Goal: Information Seeking & Learning: Find specific fact

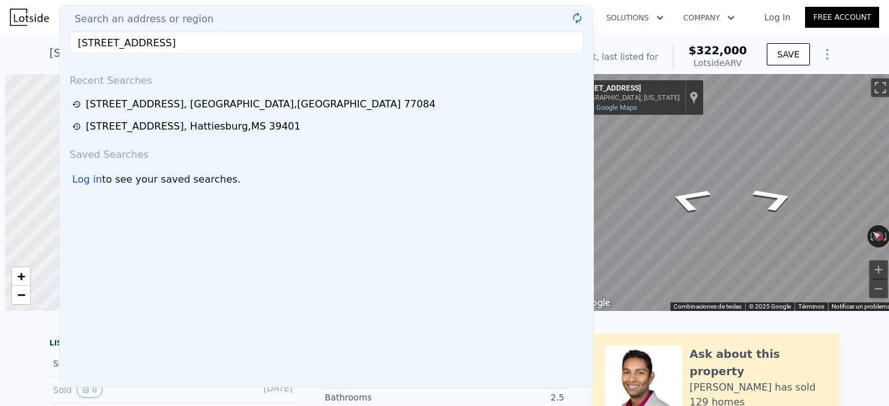
scroll to position [0, 5]
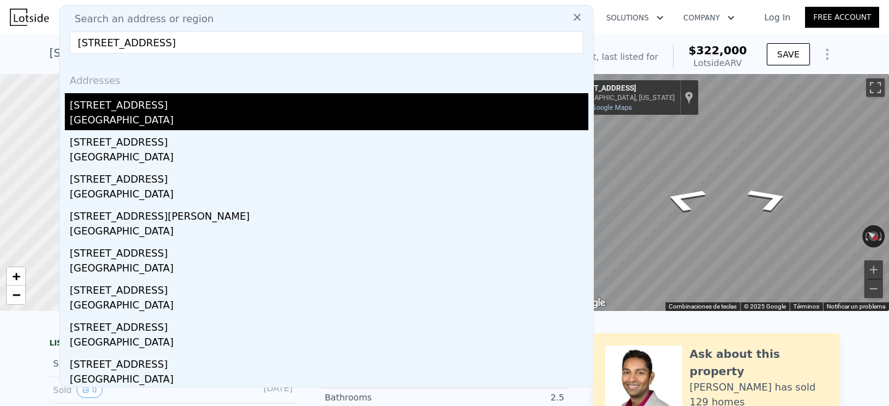
type input "[STREET_ADDRESS]"
click at [226, 111] on div "[STREET_ADDRESS]" at bounding box center [329, 103] width 518 height 20
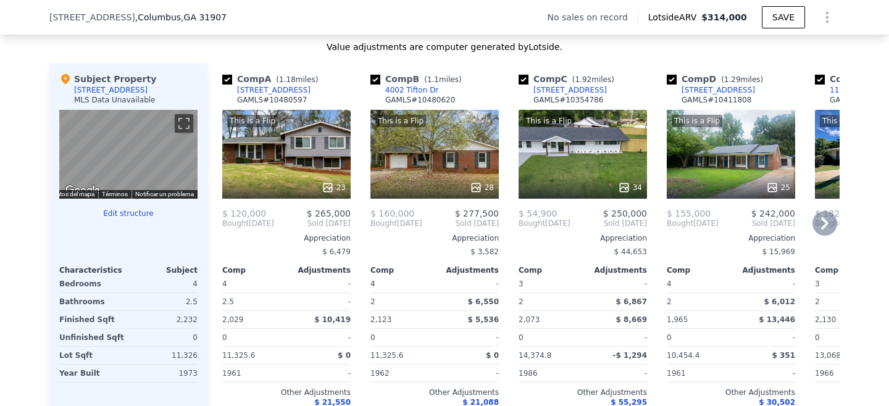
click at [230, 80] on input "checkbox" at bounding box center [227, 80] width 10 height 10
checkbox input "false"
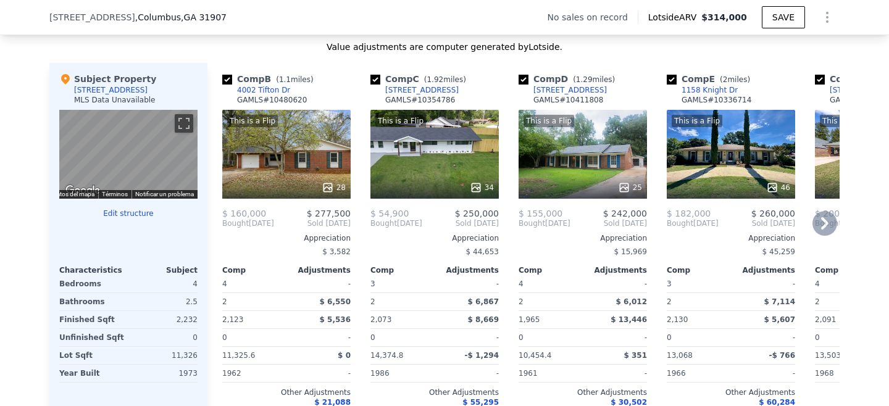
click at [377, 80] on input "checkbox" at bounding box center [375, 80] width 10 height 10
checkbox input "false"
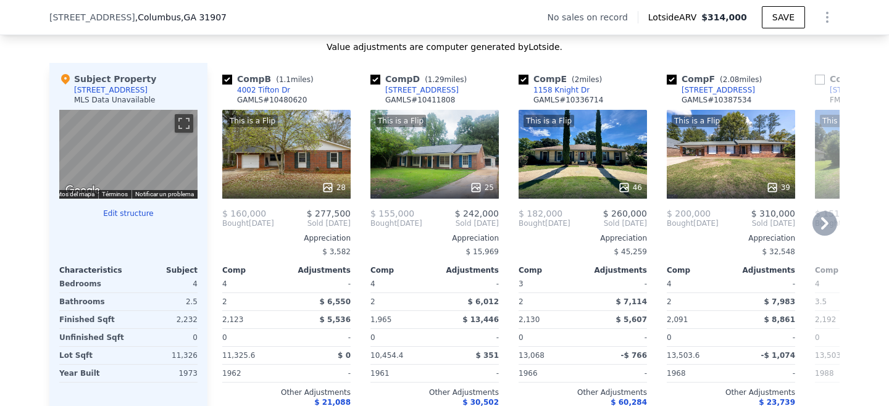
click at [526, 80] on input "checkbox" at bounding box center [523, 80] width 10 height 10
checkbox input "false"
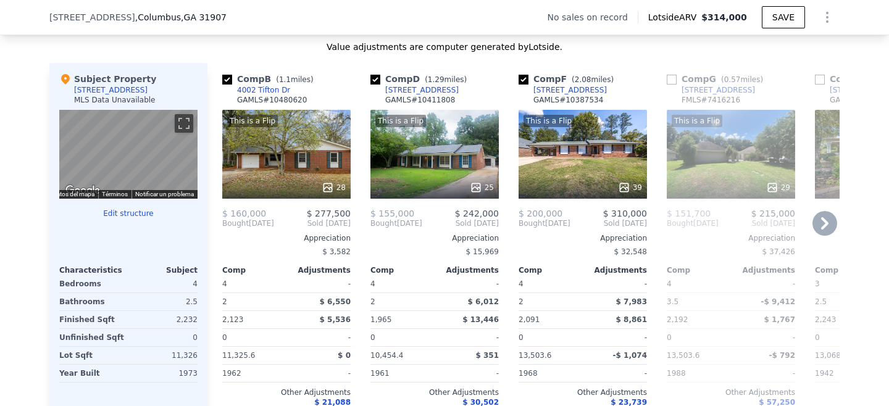
click at [290, 91] on div "Comp B ( 1.1 miles) 4002 Tifton Dr GAMLS # 10480620" at bounding box center [286, 91] width 128 height 37
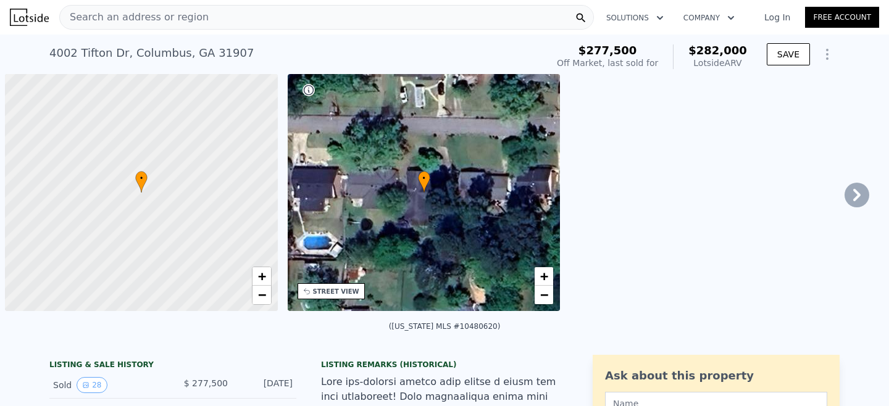
scroll to position [0, 5]
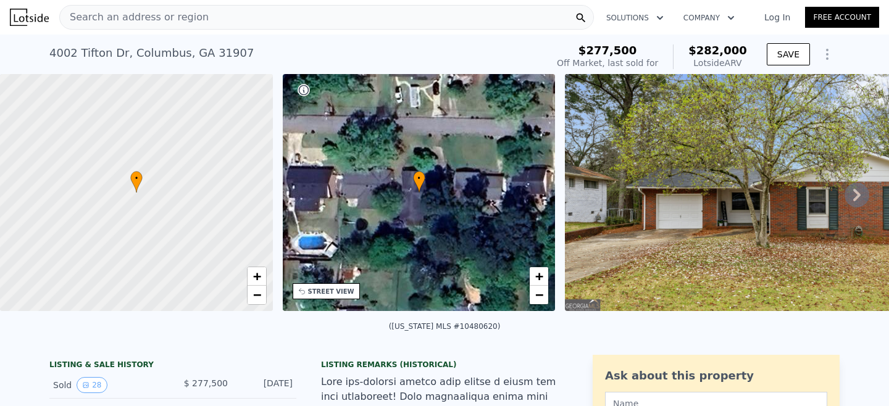
click at [853, 195] on icon at bounding box center [856, 195] width 25 height 25
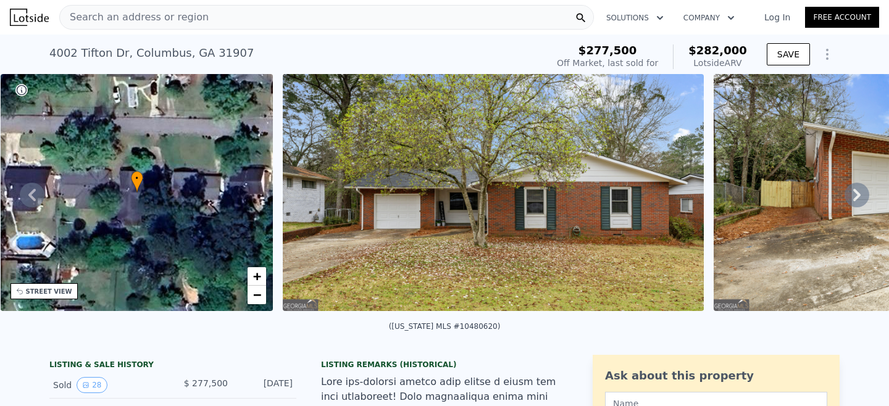
click at [852, 200] on icon at bounding box center [856, 195] width 25 height 25
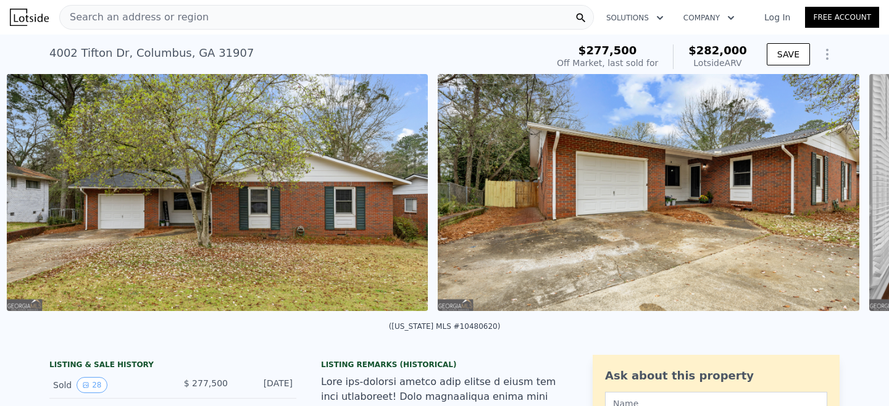
scroll to position [0, 565]
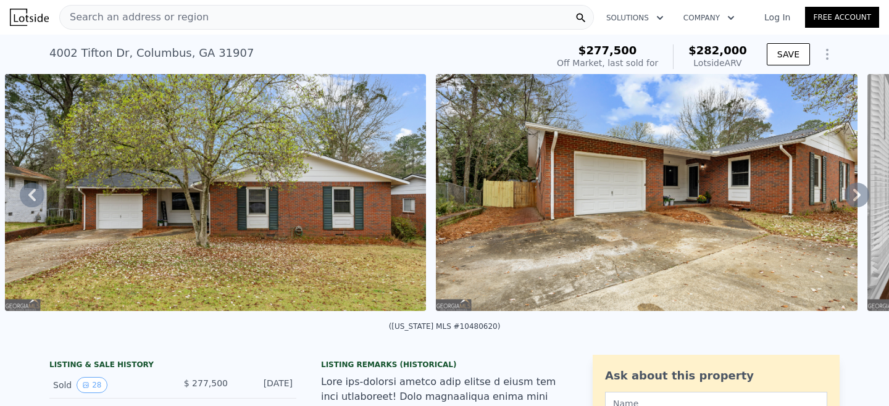
click at [857, 201] on icon at bounding box center [856, 195] width 25 height 25
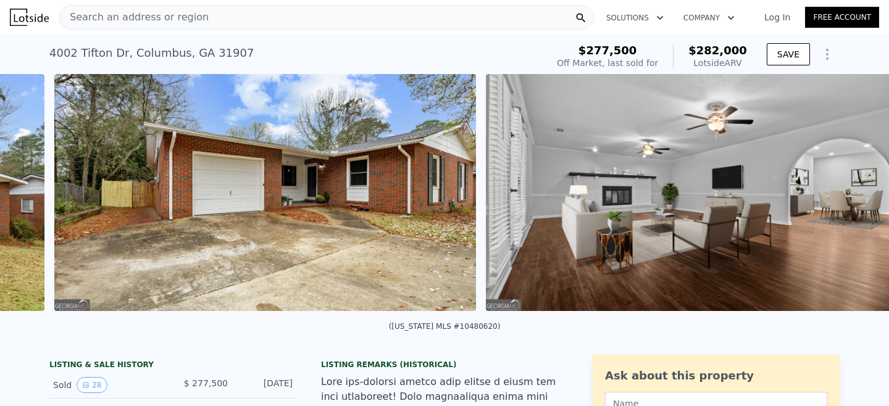
scroll to position [0, 995]
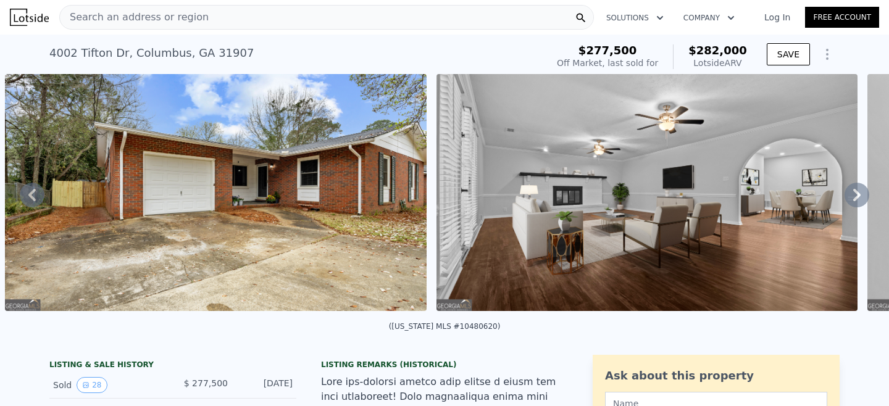
click at [856, 194] on icon at bounding box center [856, 195] width 25 height 25
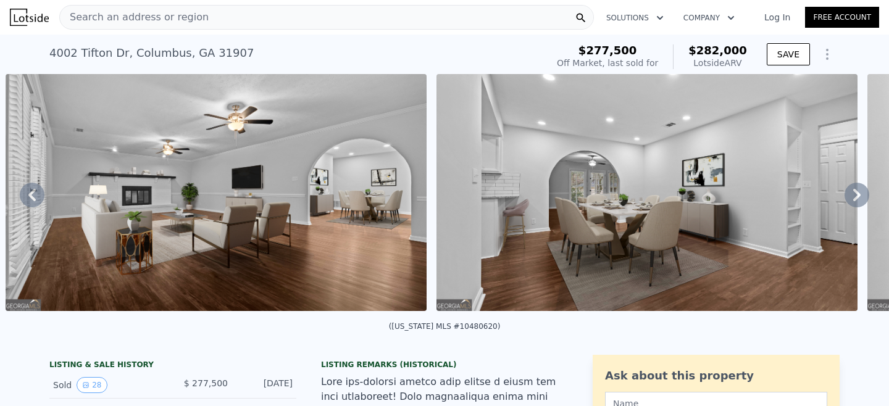
click at [855, 202] on icon at bounding box center [856, 195] width 25 height 25
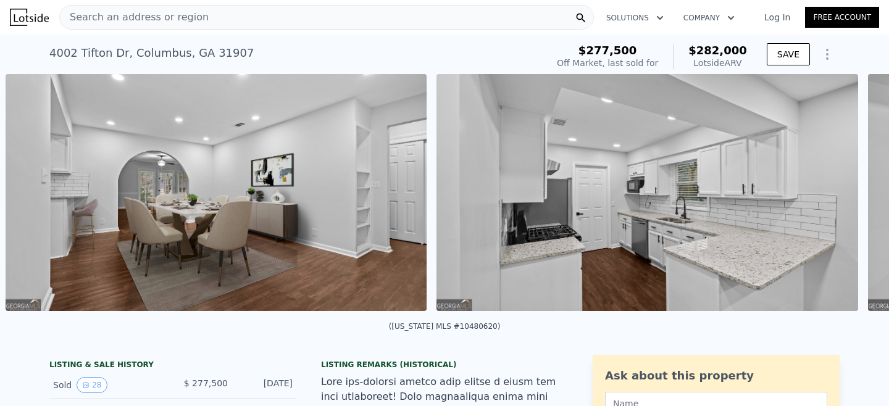
scroll to position [0, 1858]
click at [855, 202] on icon at bounding box center [856, 195] width 25 height 25
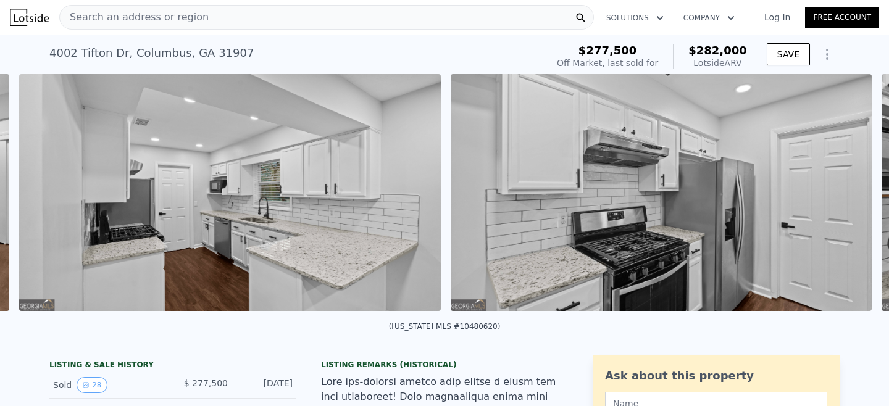
scroll to position [0, 2288]
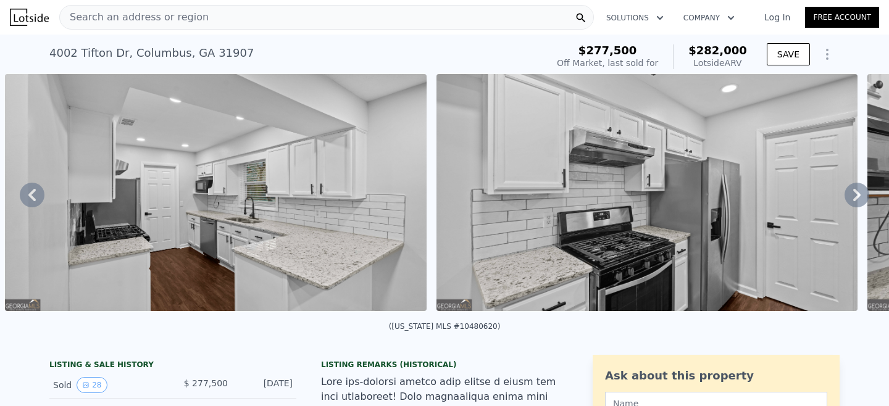
click at [557, 231] on img at bounding box center [646, 192] width 421 height 237
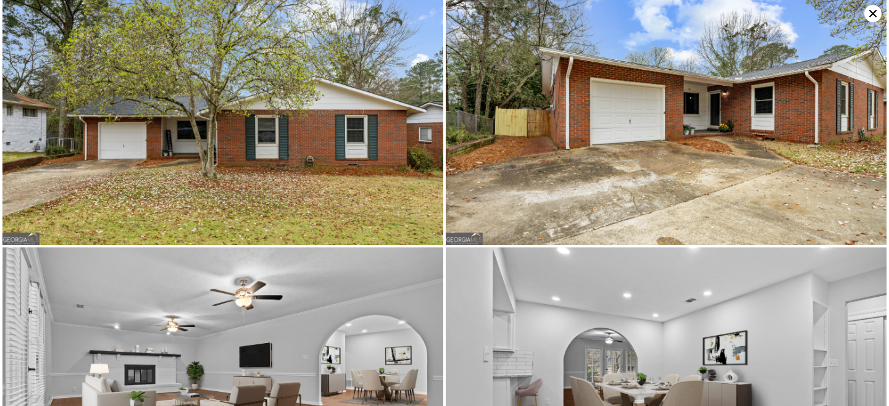
scroll to position [0, 0]
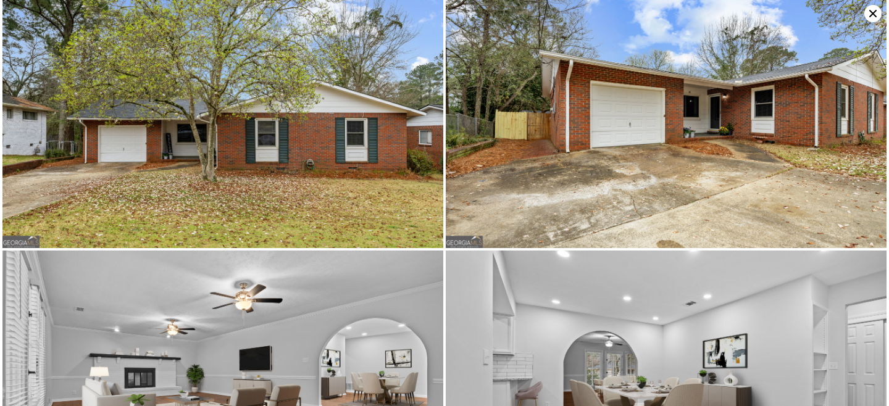
click at [870, 14] on icon at bounding box center [872, 13] width 17 height 17
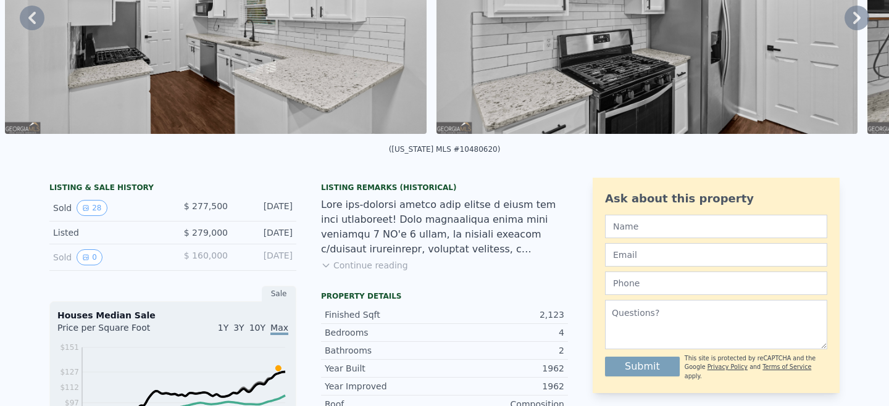
scroll to position [4, 0]
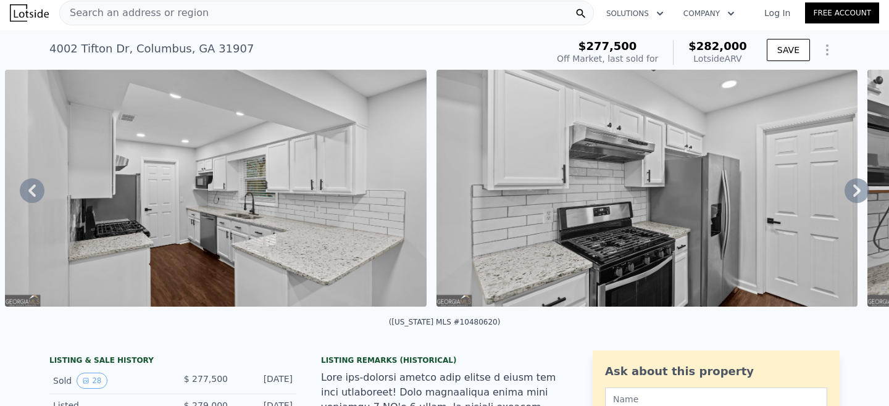
click at [185, 51] on div "4002 Tifton Dr , Columbus , GA 31907" at bounding box center [151, 48] width 204 height 17
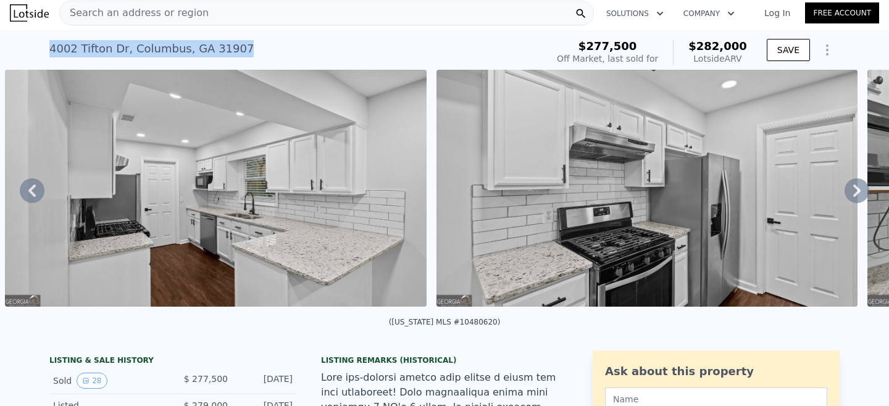
click at [185, 51] on div "4002 Tifton Dr , Columbus , GA 31907" at bounding box center [151, 48] width 204 height 17
copy div "4002 Tifton Dr , Columbus , GA 31907 Sold May 2025 for $277,500 (~ARV $282k )"
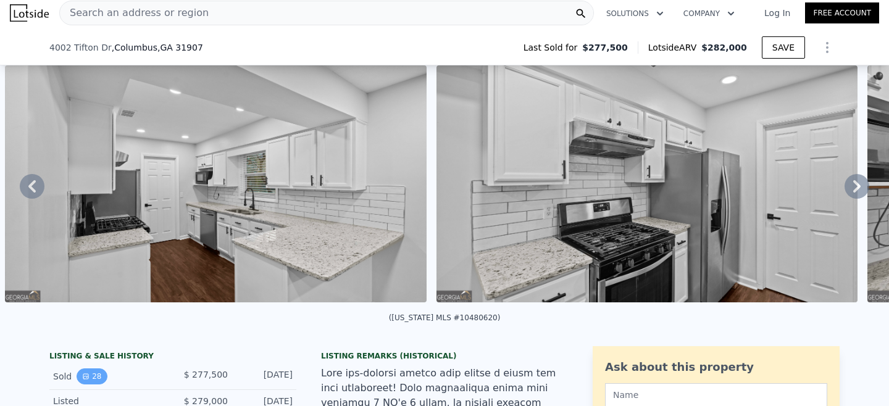
scroll to position [108, 0]
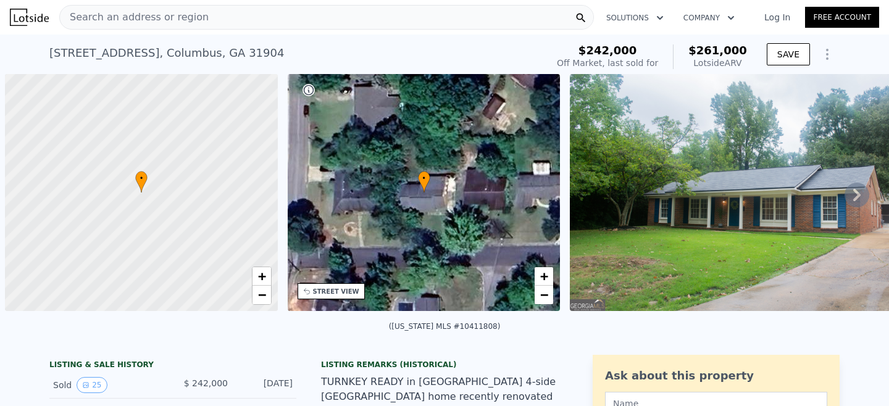
scroll to position [0, 5]
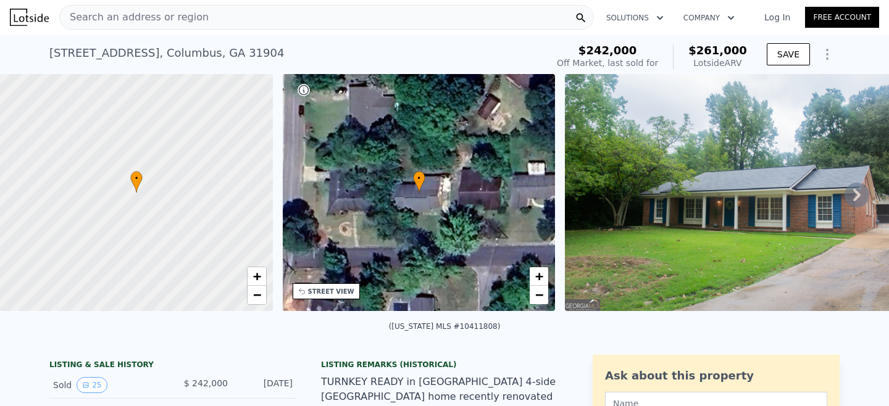
click at [858, 194] on icon at bounding box center [856, 195] width 7 height 12
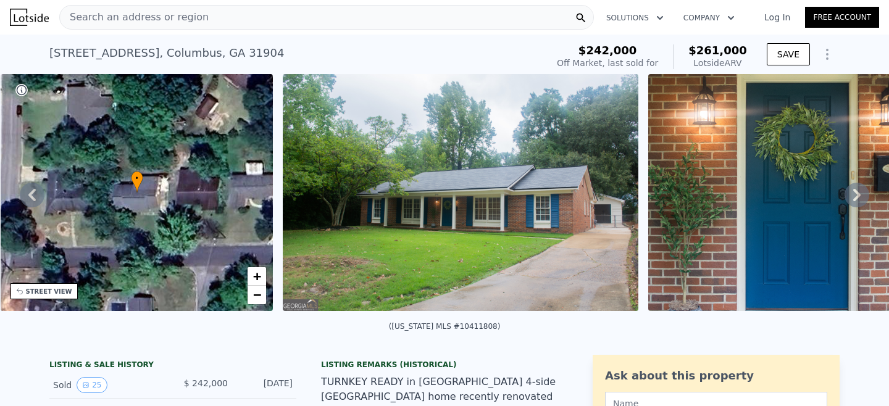
click at [859, 192] on icon at bounding box center [856, 195] width 25 height 25
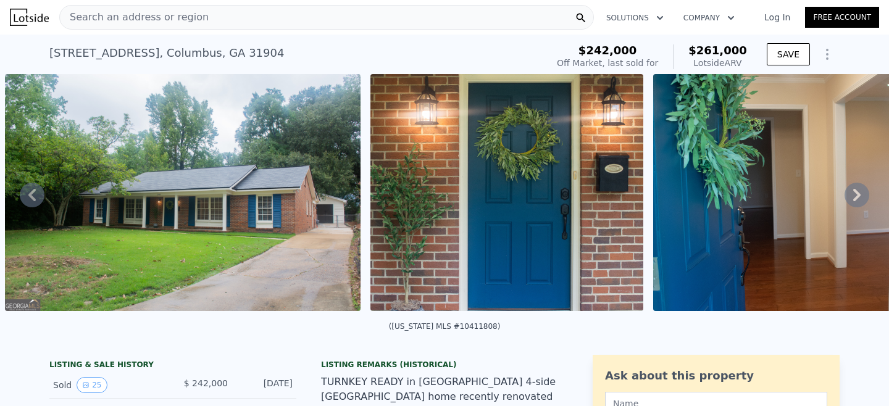
click at [859, 192] on icon at bounding box center [856, 195] width 25 height 25
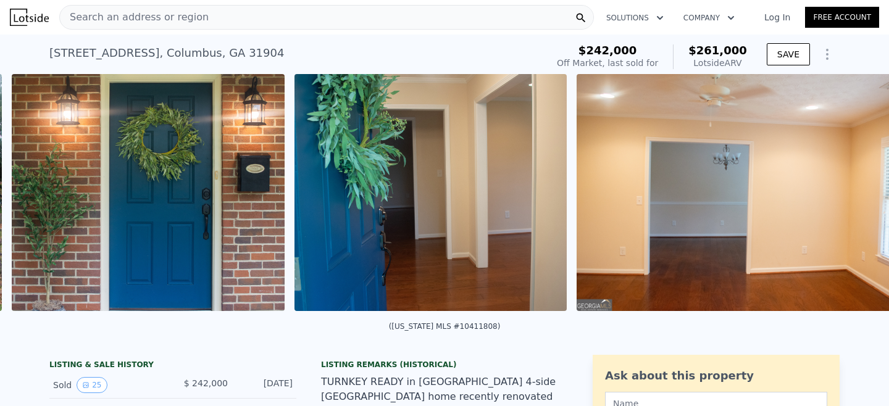
scroll to position [0, 930]
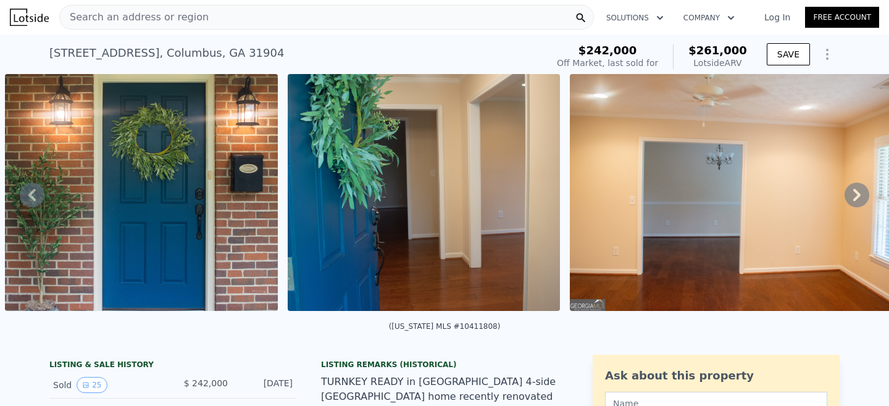
click at [859, 192] on icon at bounding box center [856, 195] width 25 height 25
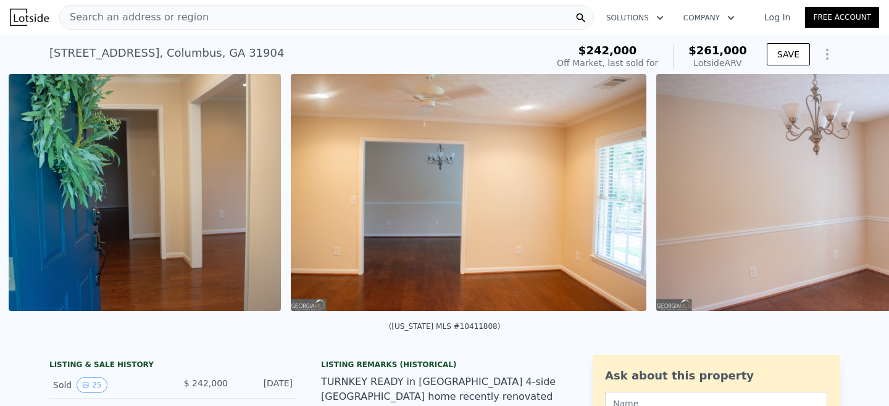
scroll to position [0, 1213]
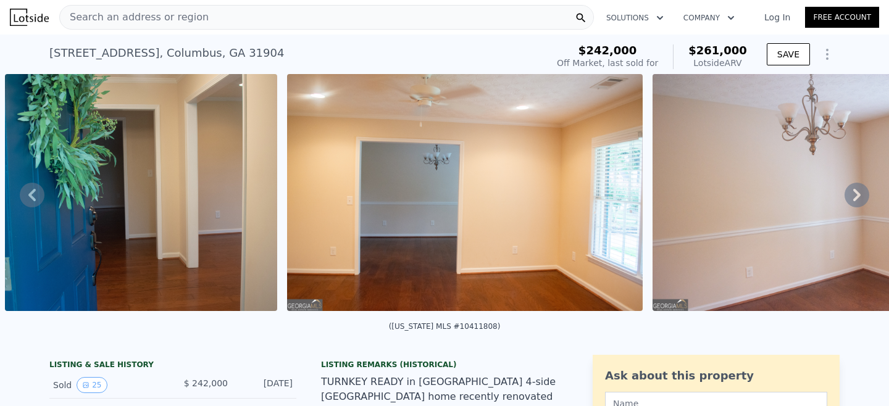
click at [859, 192] on icon at bounding box center [856, 195] width 25 height 25
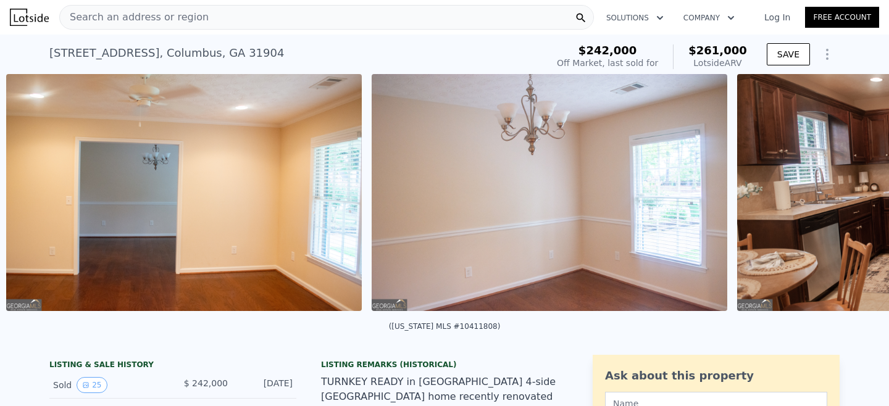
scroll to position [0, 1495]
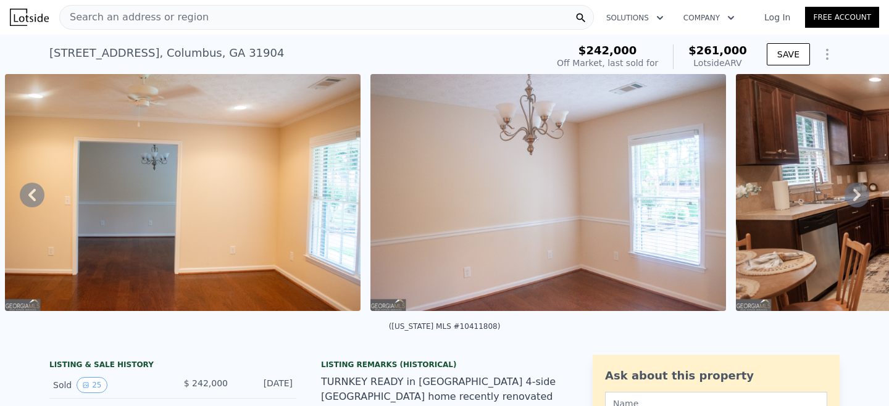
click at [600, 202] on img at bounding box center [547, 192] width 355 height 237
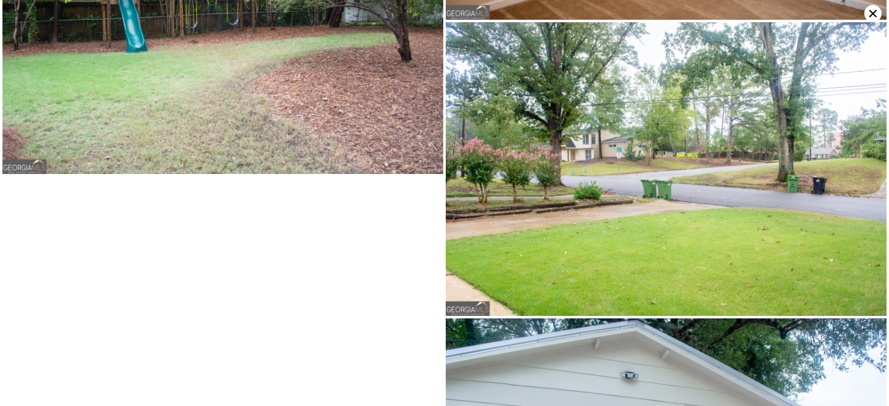
scroll to position [4798, 0]
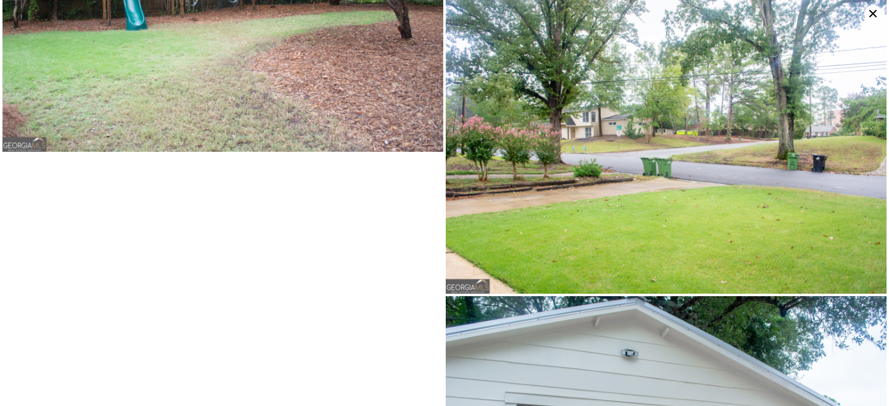
click at [873, 16] on icon at bounding box center [872, 13] width 17 height 17
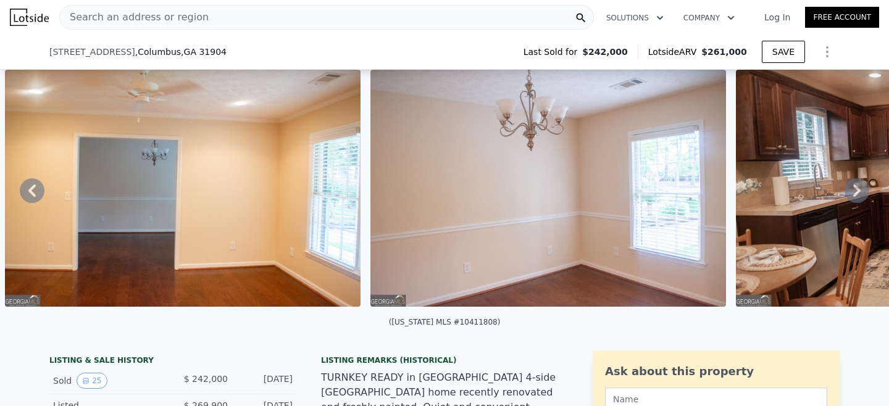
scroll to position [174, 0]
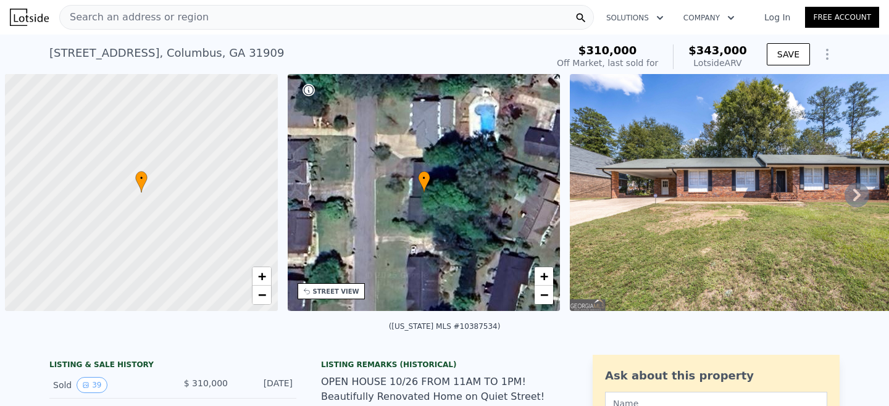
scroll to position [0, 5]
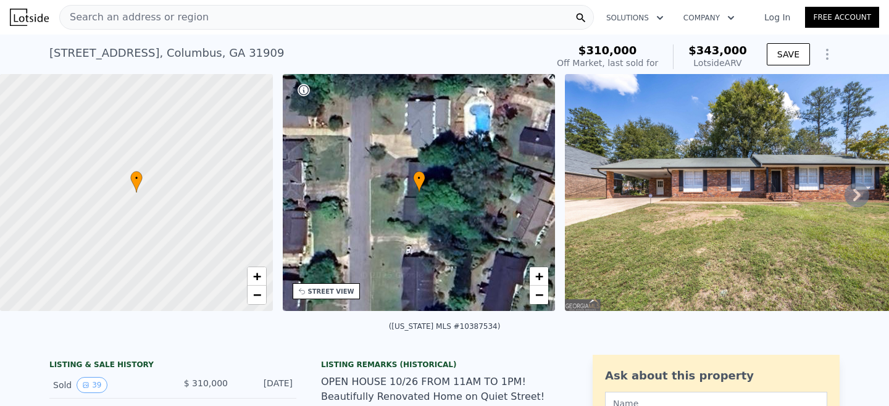
click at [862, 192] on icon at bounding box center [856, 195] width 25 height 25
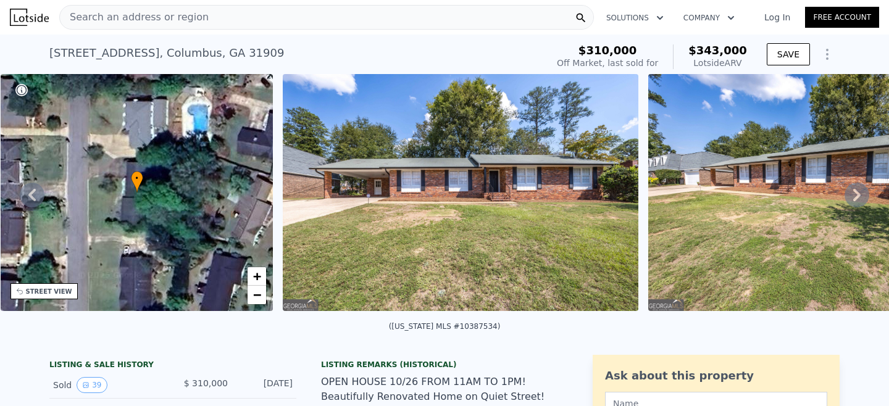
click at [862, 192] on icon at bounding box center [856, 195] width 25 height 25
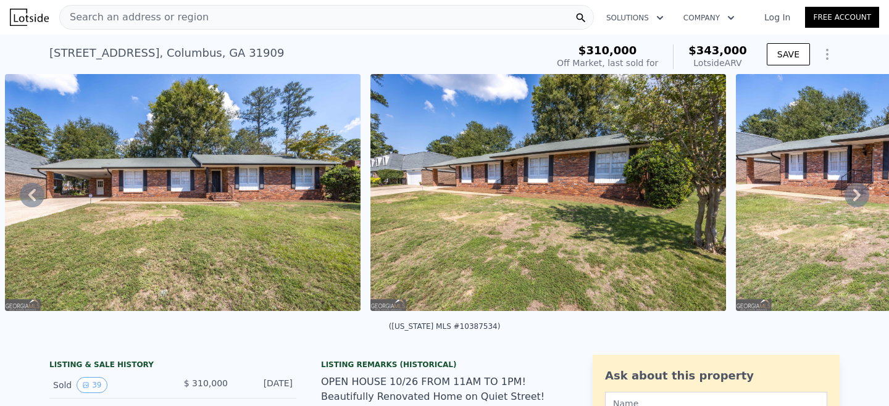
click at [862, 192] on icon at bounding box center [856, 195] width 25 height 25
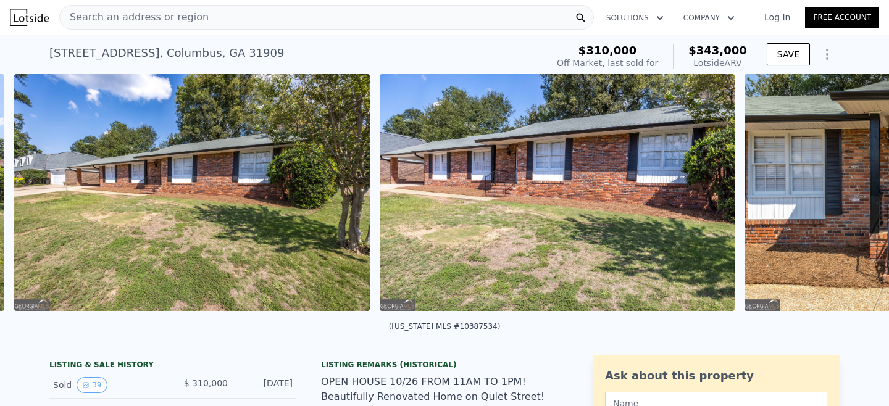
scroll to position [0, 930]
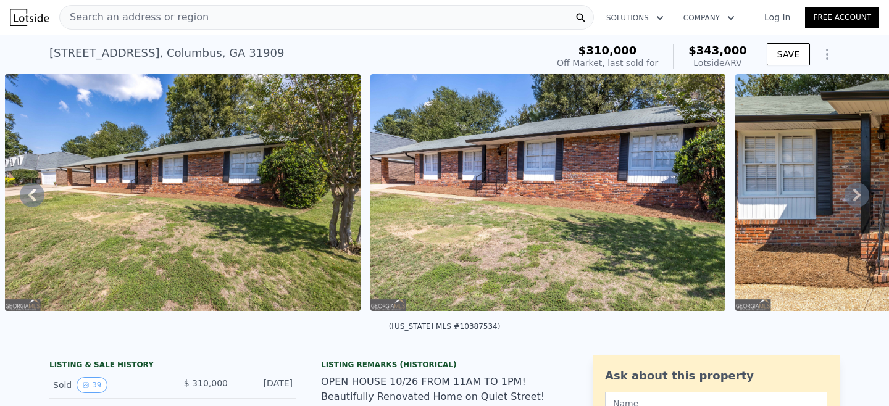
click at [862, 192] on icon at bounding box center [856, 195] width 25 height 25
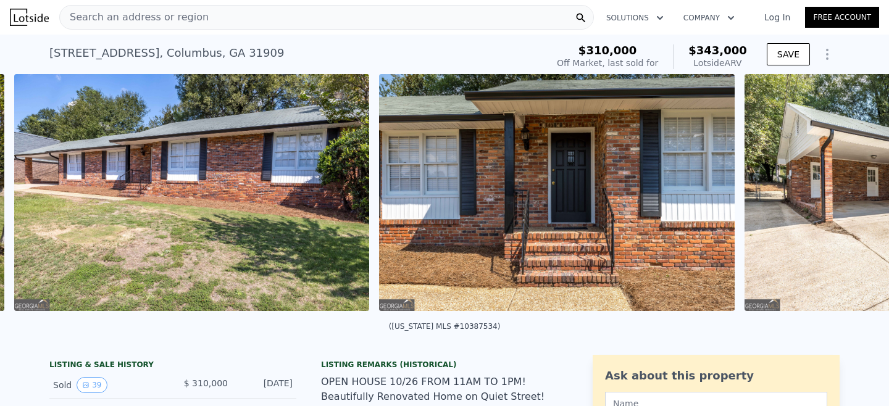
scroll to position [0, 1295]
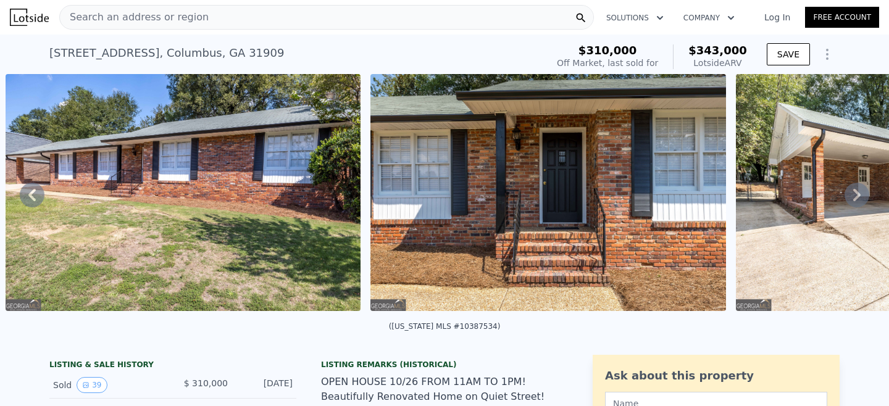
click at [862, 192] on icon at bounding box center [856, 195] width 25 height 25
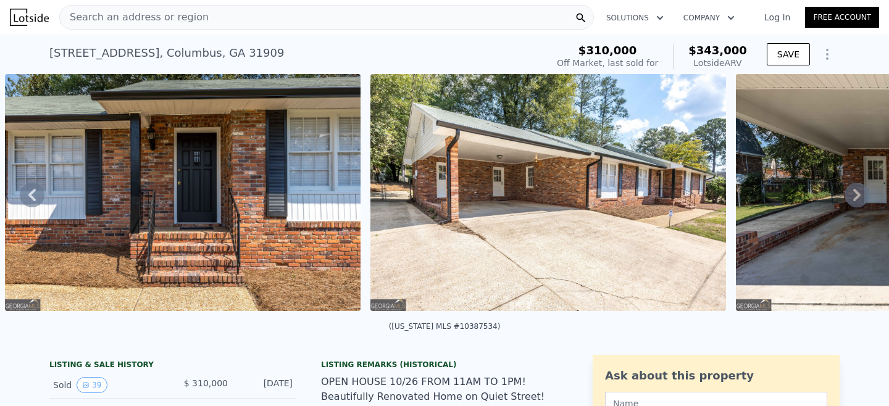
click at [862, 192] on icon at bounding box center [856, 195] width 25 height 25
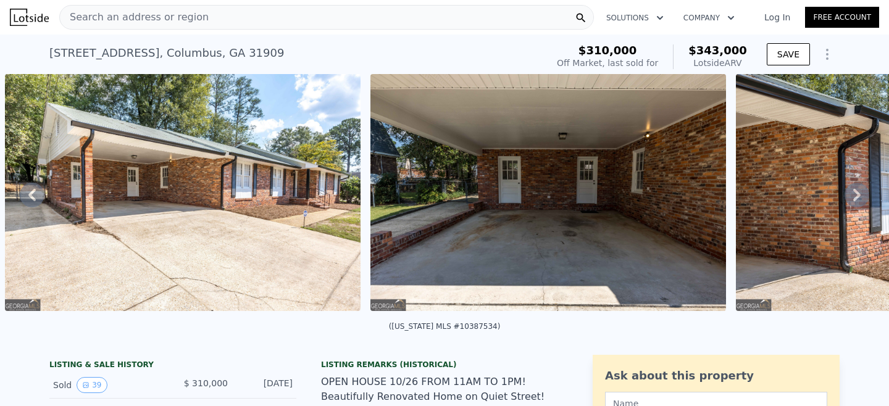
click at [862, 192] on icon at bounding box center [856, 195] width 25 height 25
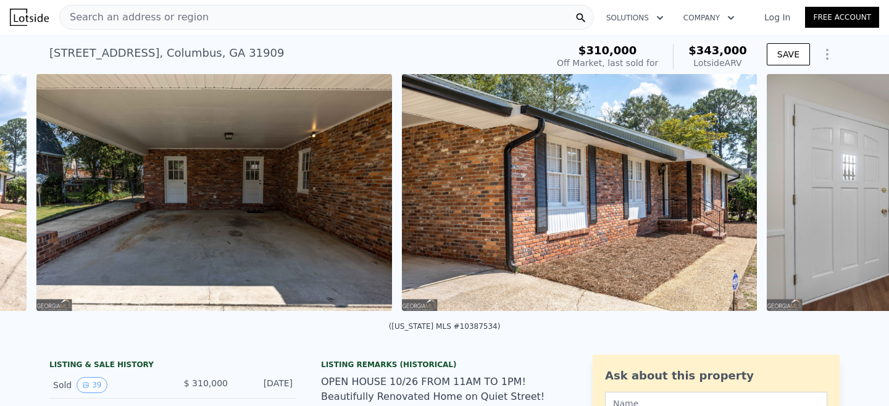
scroll to position [0, 2391]
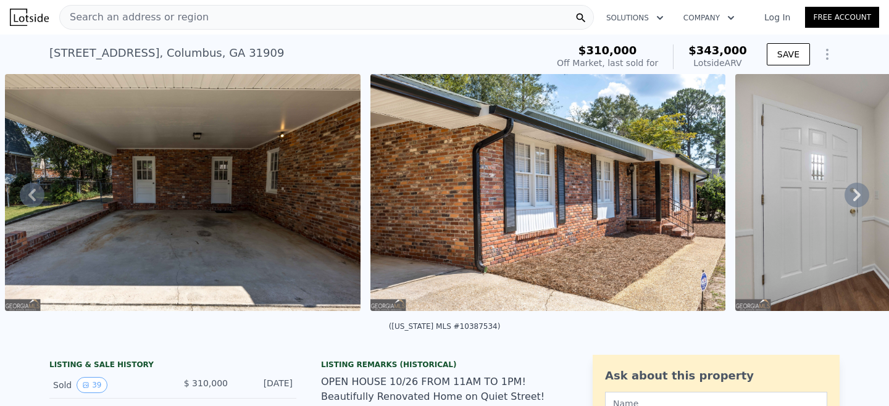
click at [862, 192] on icon at bounding box center [856, 195] width 25 height 25
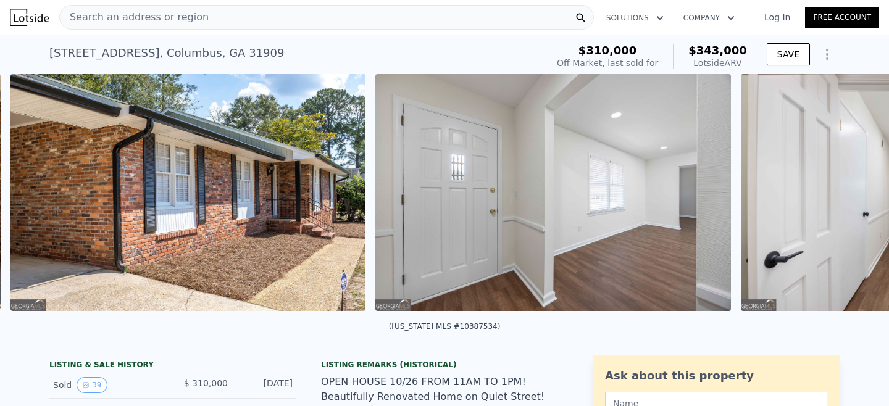
scroll to position [0, 2756]
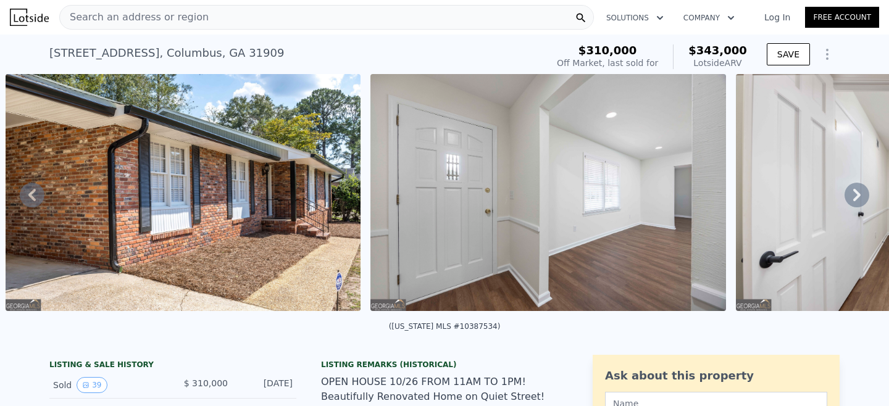
click at [618, 230] on img at bounding box center [547, 192] width 355 height 237
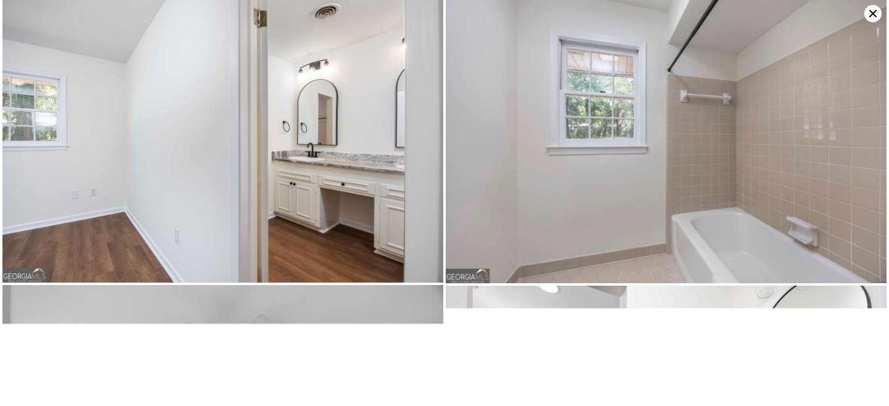
scroll to position [3510, 0]
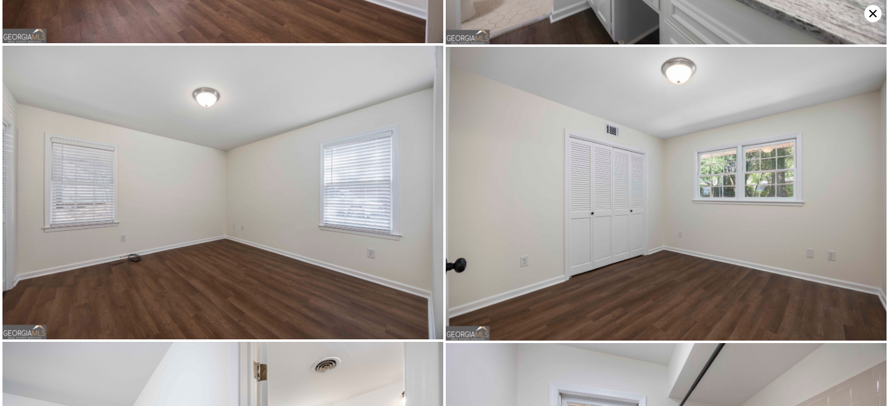
click at [875, 15] on icon at bounding box center [872, 13] width 7 height 7
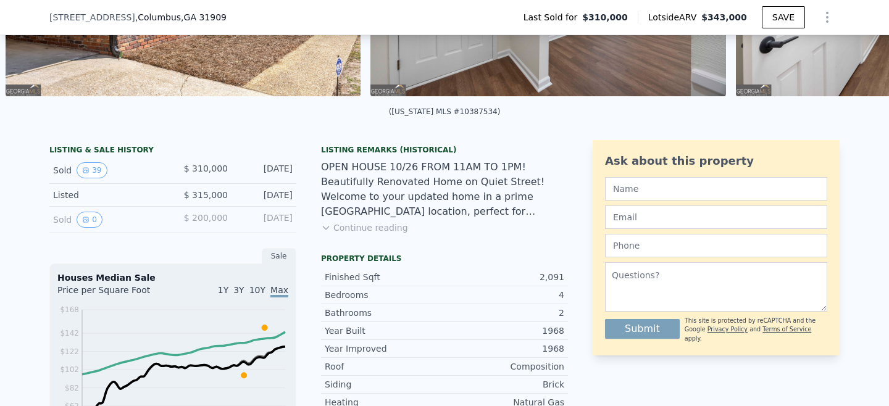
scroll to position [215, 0]
